Goal: Transaction & Acquisition: Purchase product/service

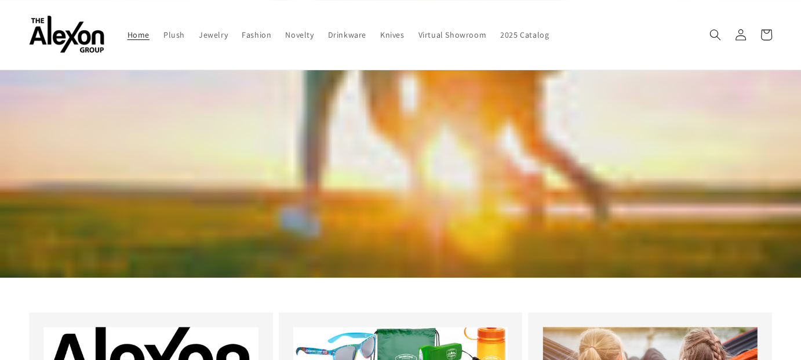
scroll to position [58, 0]
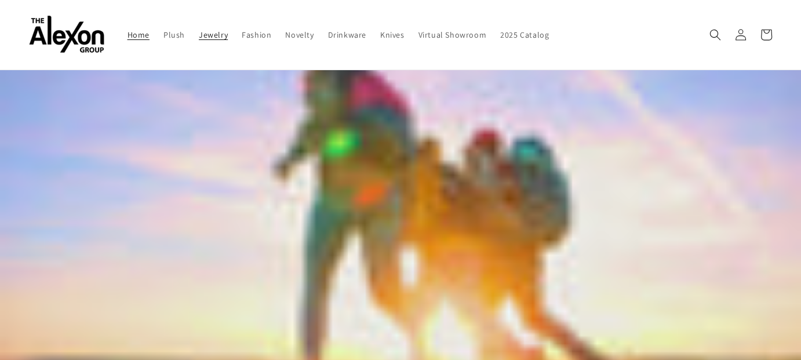
click at [218, 39] on span "Jewelry" at bounding box center [213, 35] width 29 height 10
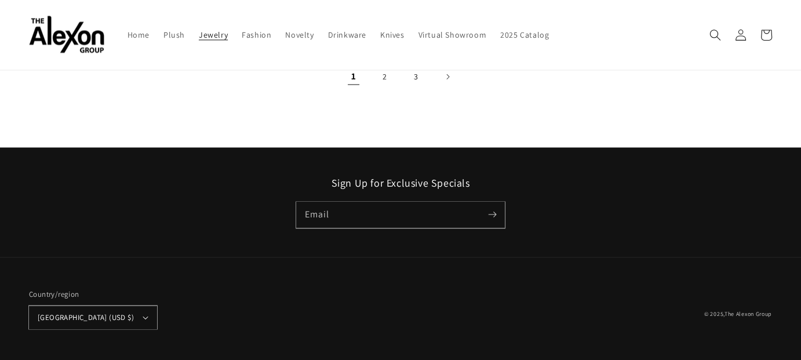
scroll to position [1868, 0]
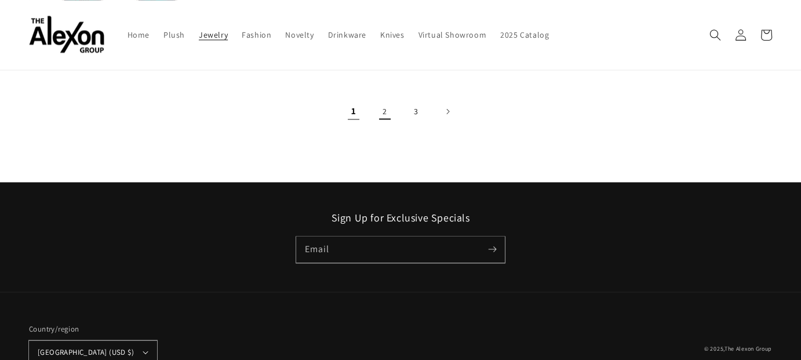
click at [383, 124] on link "2" at bounding box center [384, 111] width 25 height 25
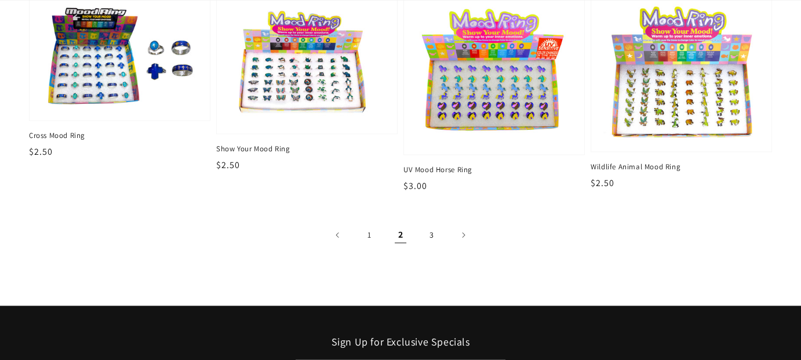
scroll to position [1970, 0]
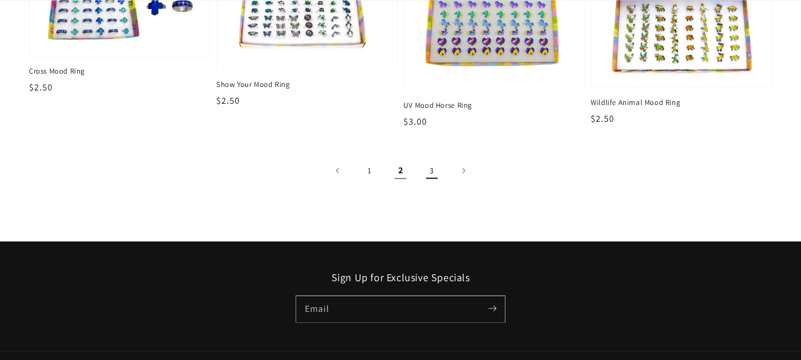
click at [442, 183] on link "3" at bounding box center [431, 170] width 25 height 25
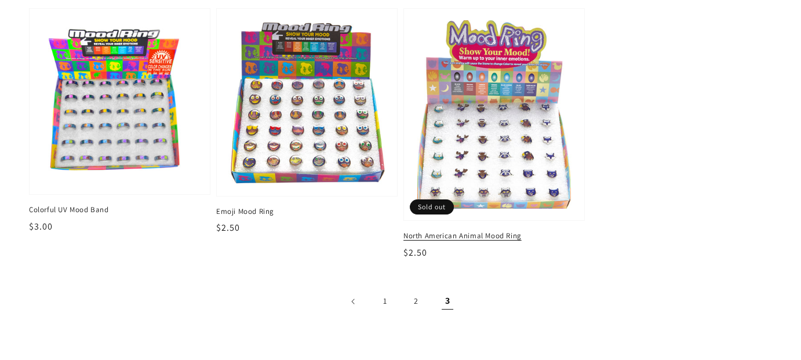
scroll to position [174, 0]
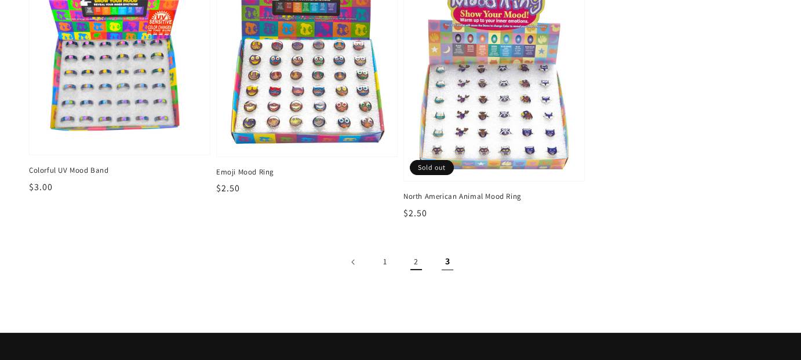
click at [414, 275] on link "2" at bounding box center [415, 261] width 25 height 25
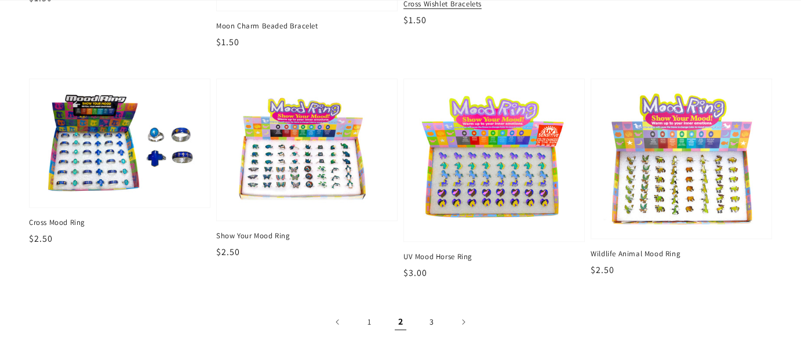
scroll to position [1912, 0]
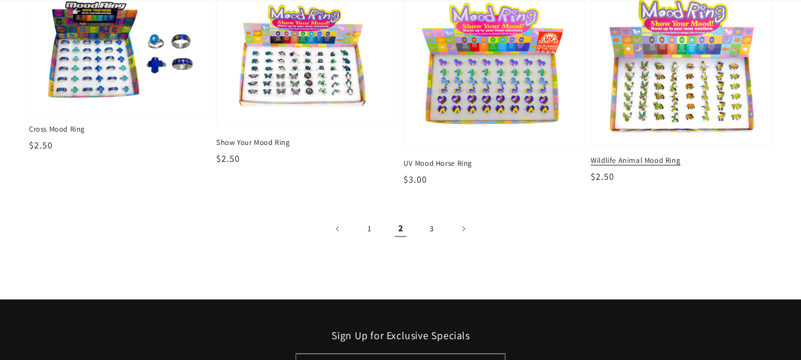
click at [653, 184] on div "Wildlife Animal Mood Ring Regular price $2.50 Regular price Sale price $2.50 Un…" at bounding box center [681, 169] width 181 height 28
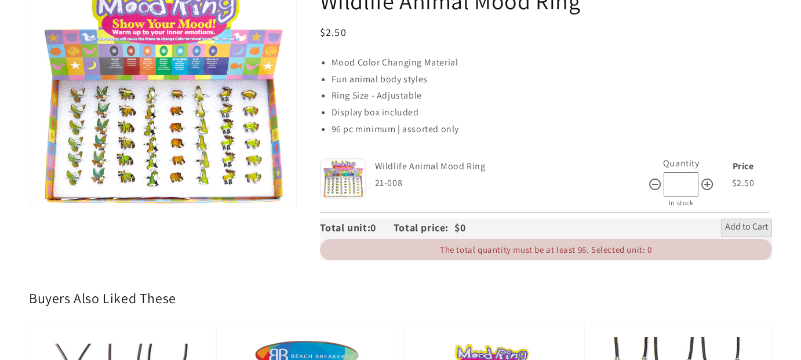
scroll to position [290, 0]
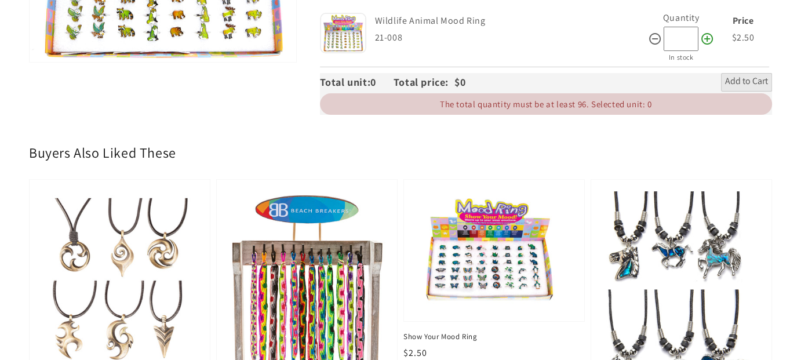
click at [700, 46] on icon at bounding box center [707, 39] width 14 height 14
type input "**"
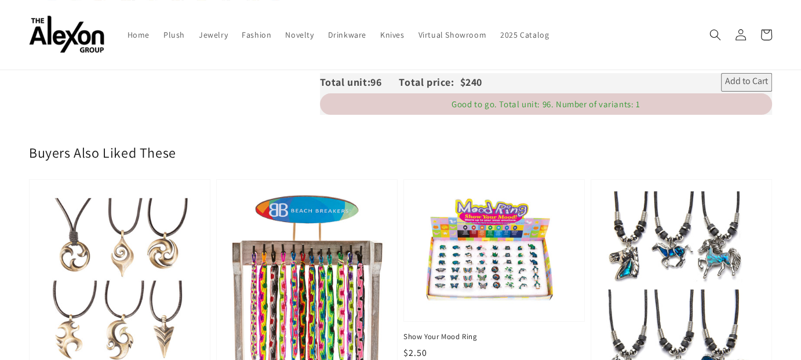
click at [725, 89] on span "Add to Cart" at bounding box center [746, 82] width 43 height 14
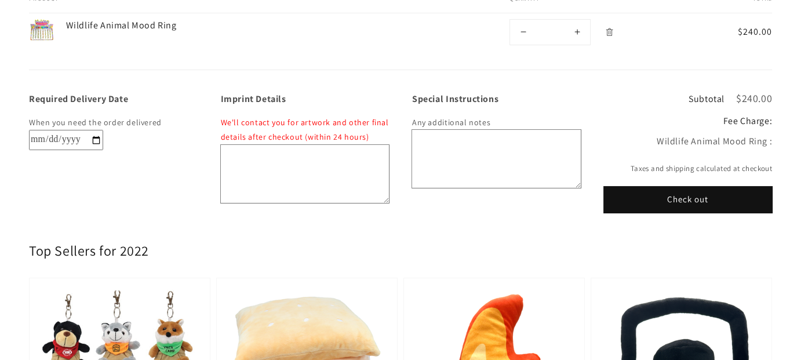
scroll to position [174, 0]
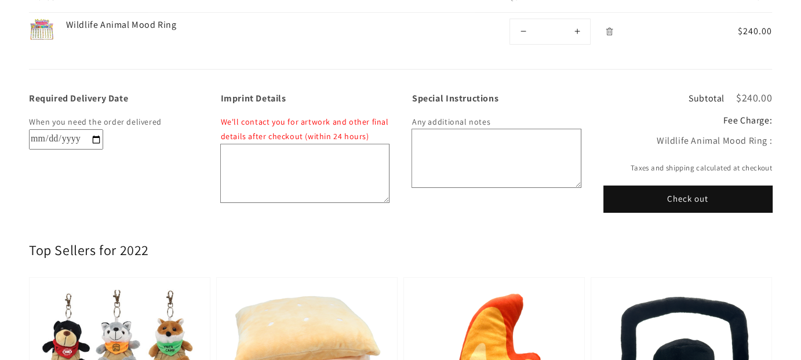
click at [103, 150] on input "Required Delivery Date" at bounding box center [66, 139] width 74 height 20
type input "**********"
click at [646, 212] on button "Check out" at bounding box center [688, 199] width 169 height 26
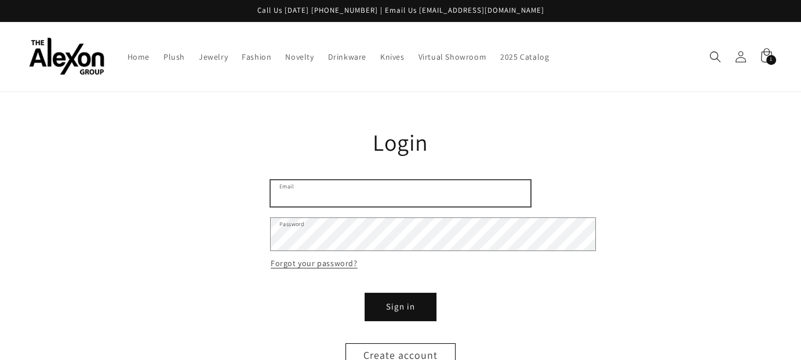
type input "**********"
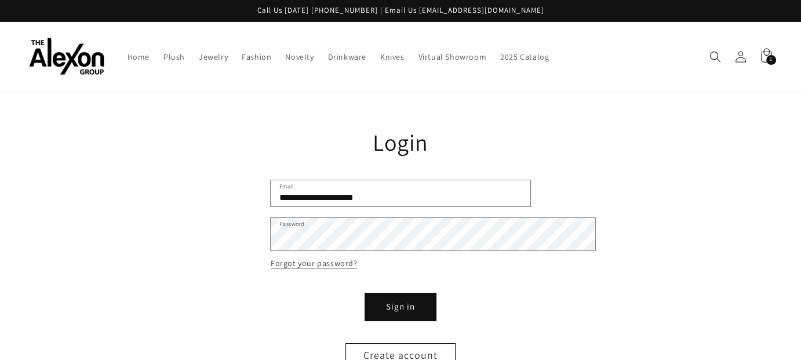
click at [405, 320] on button "Sign in" at bounding box center [401, 307] width 70 height 26
click at [425, 320] on button "Sign in" at bounding box center [401, 307] width 70 height 26
click at [421, 320] on button "Sign in" at bounding box center [401, 307] width 70 height 26
